Goal: Check status

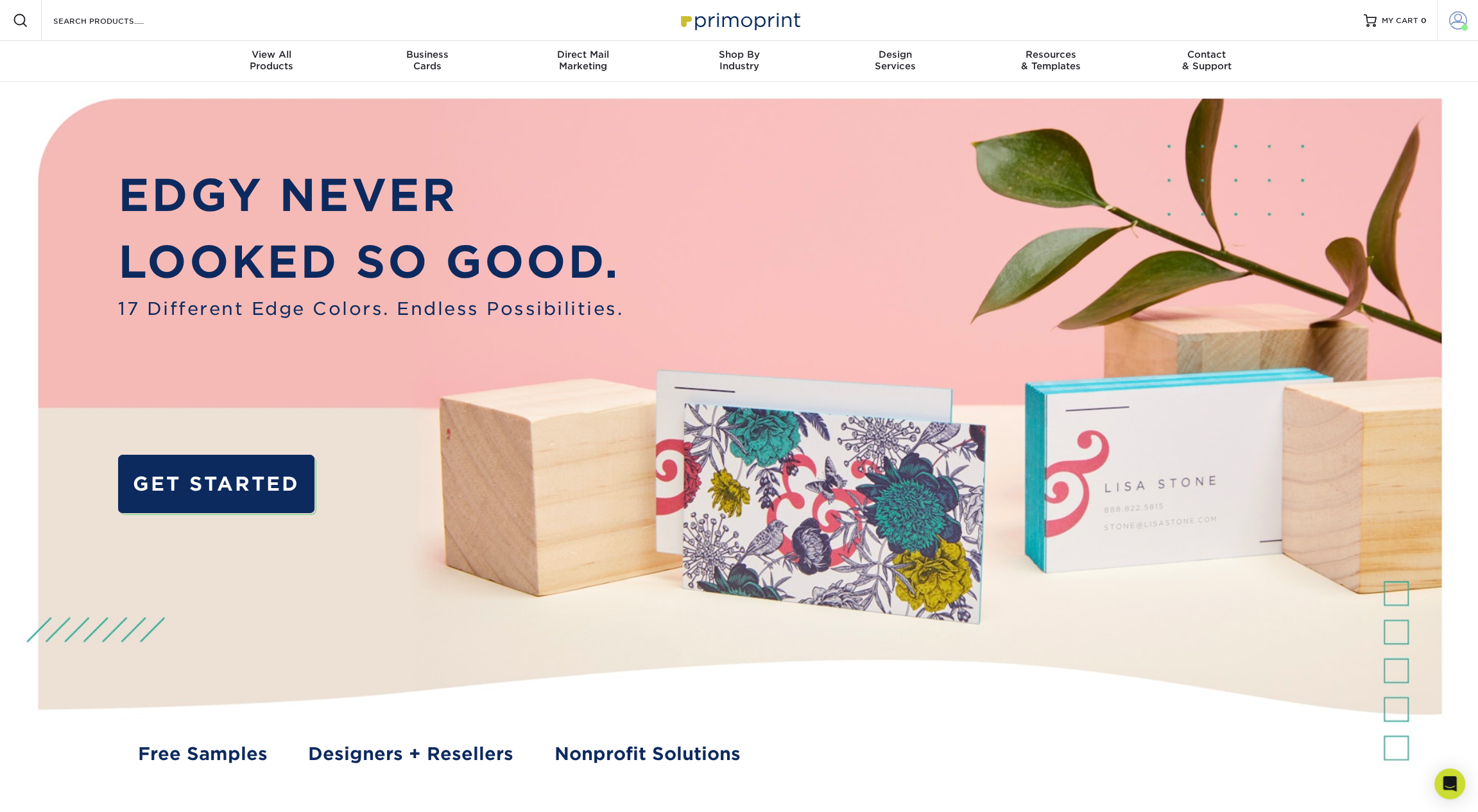
click at [1455, 31] on link "Account" at bounding box center [1457, 21] width 41 height 41
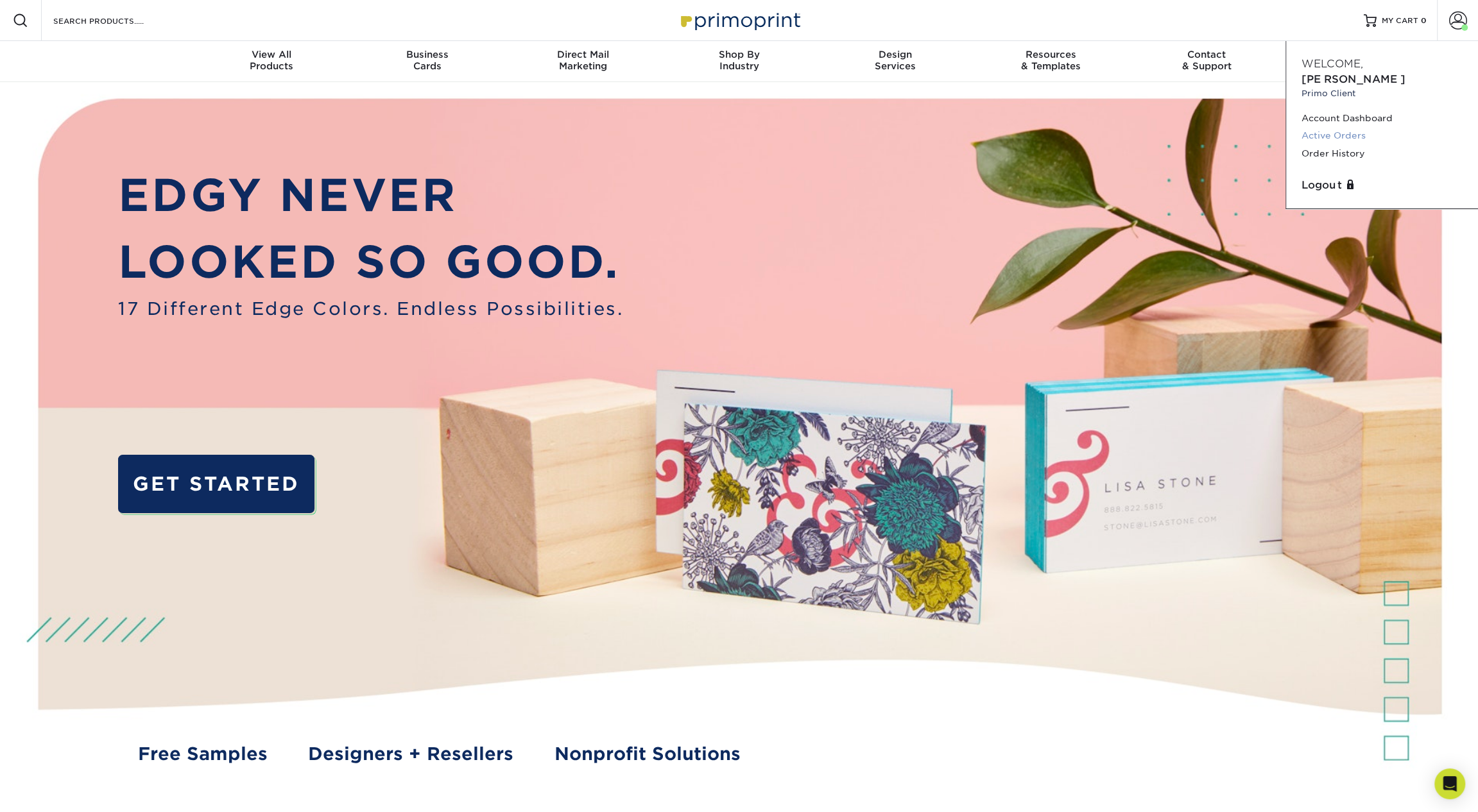
click at [1348, 127] on link "Active Orders" at bounding box center [1382, 135] width 161 height 17
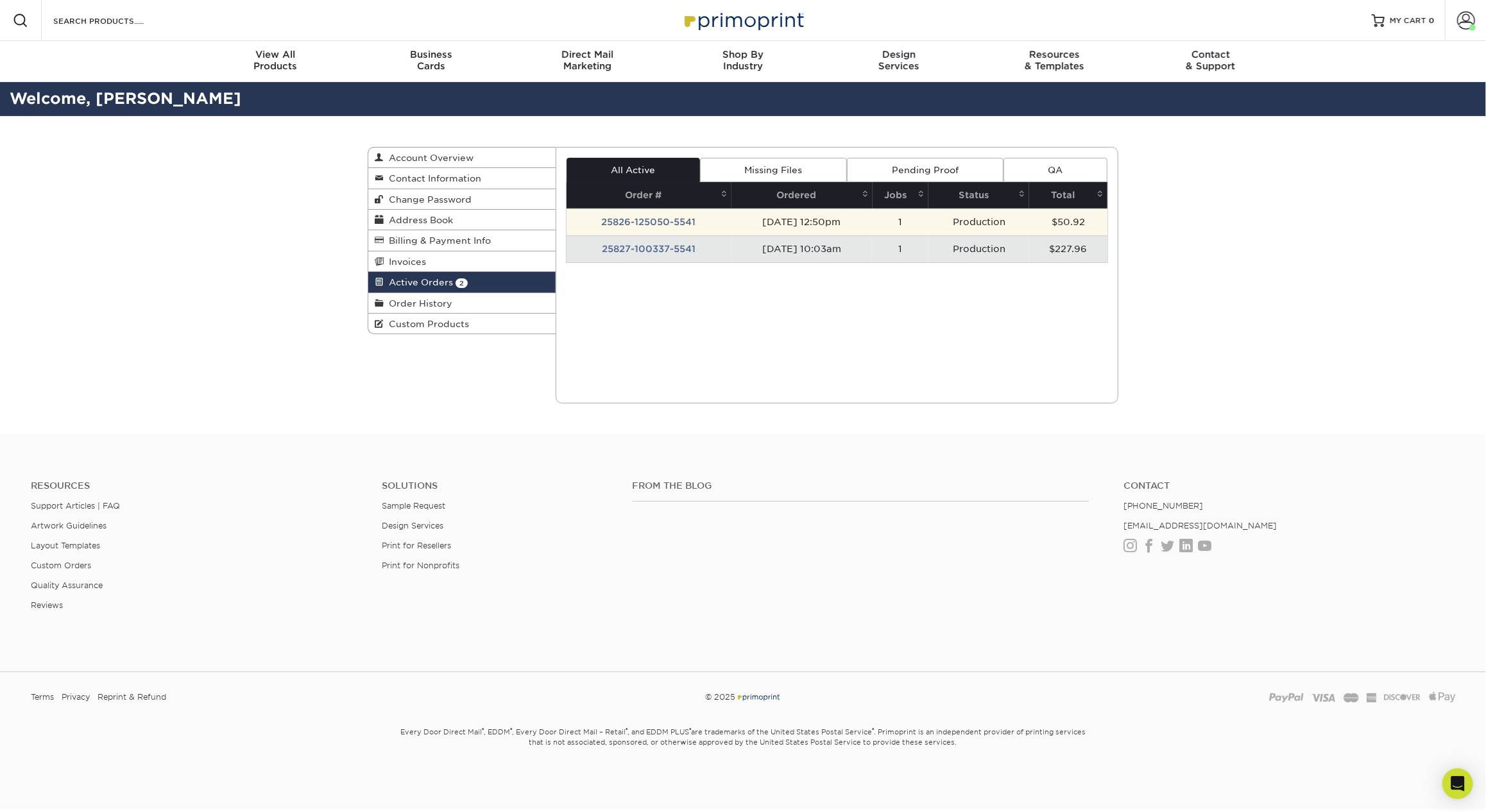
click at [670, 216] on td "25826-125050-5541" at bounding box center [649, 222] width 165 height 27
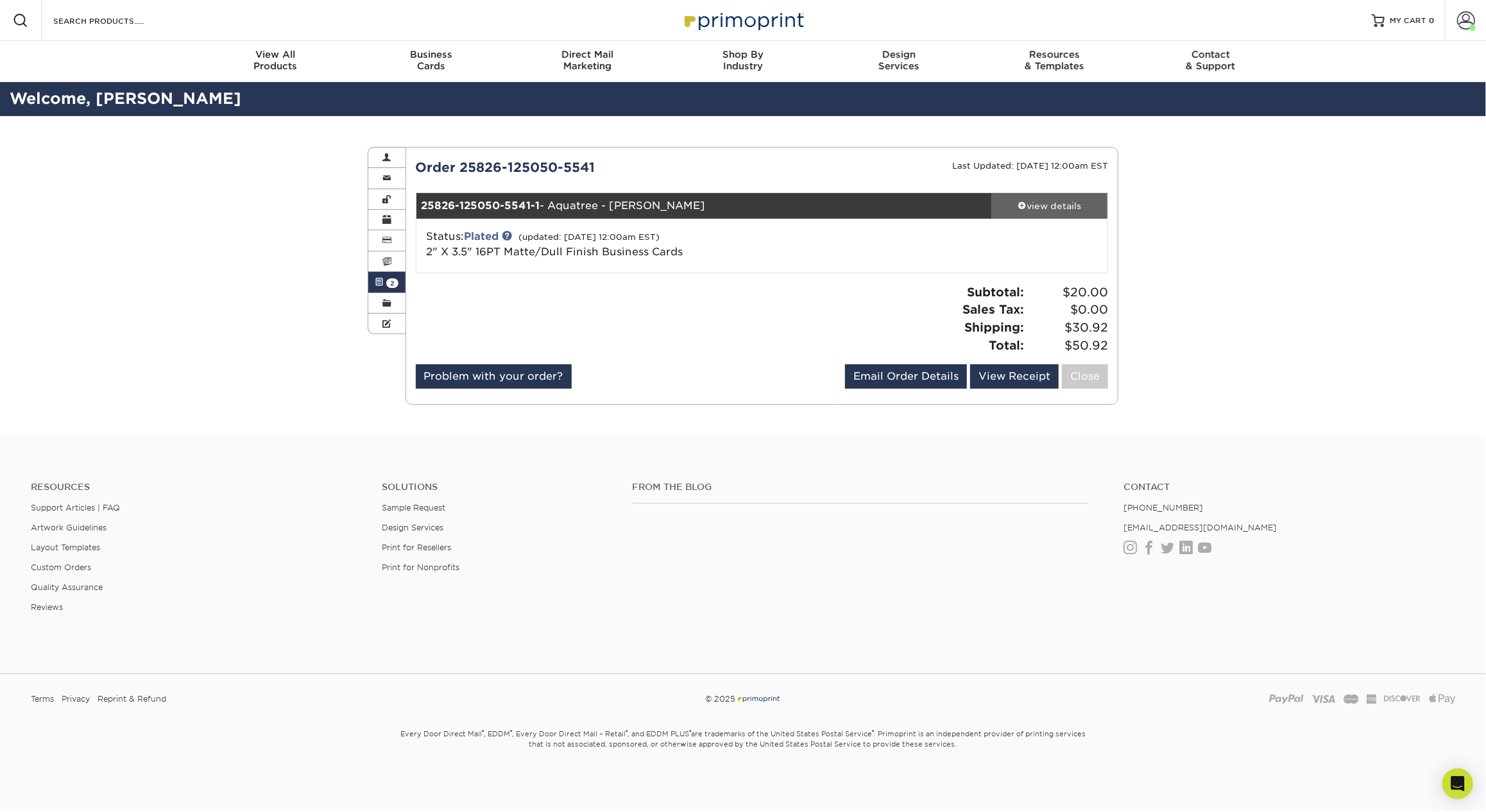
click at [1027, 198] on link "view details" at bounding box center [1050, 205] width 115 height 25
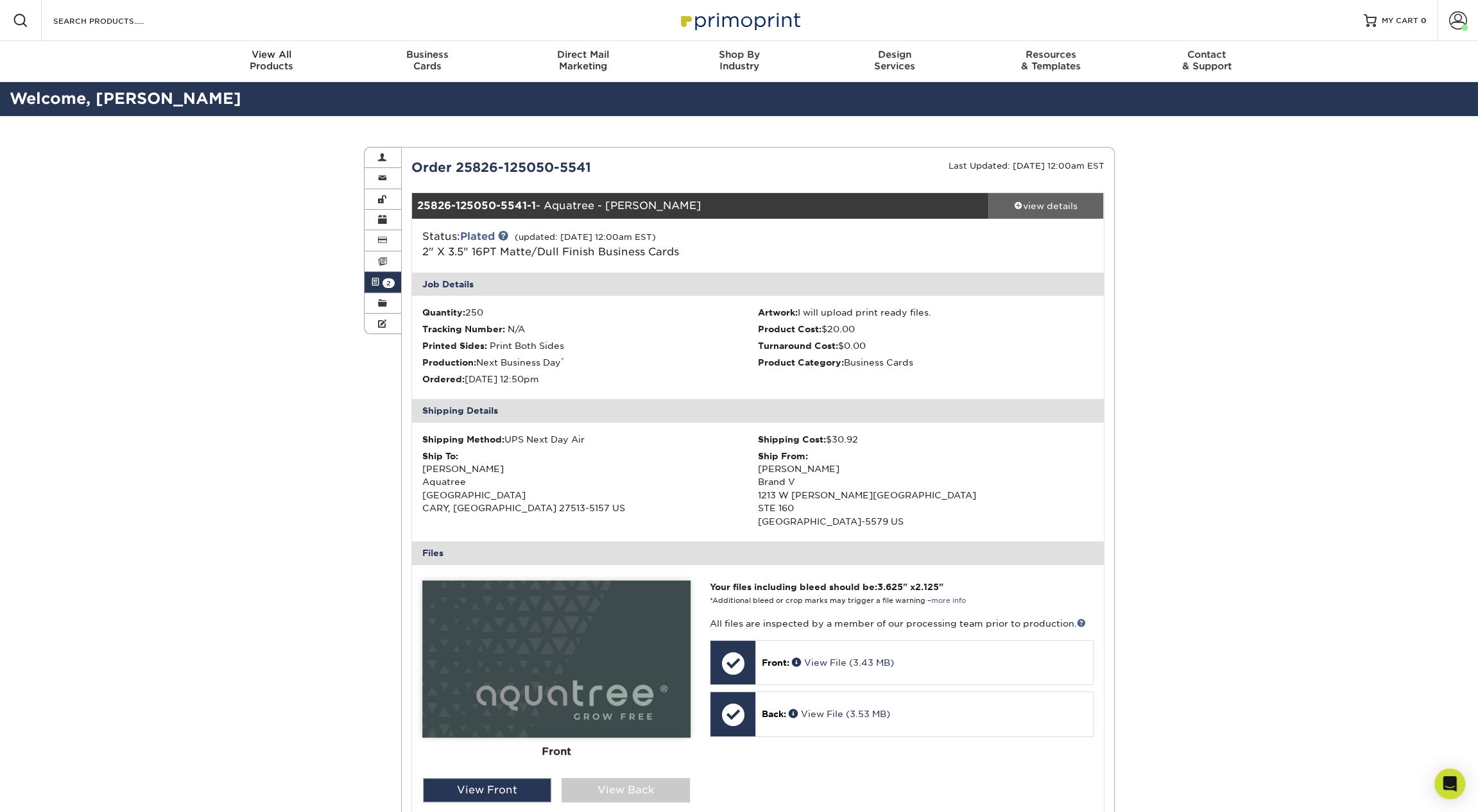
click at [1027, 198] on link "view details" at bounding box center [1046, 205] width 115 height 25
